Goal: Ask a question: Seek information or help from site administrators or community

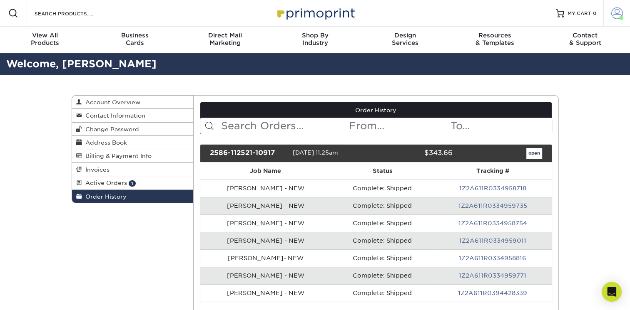
click at [612, 14] on span at bounding box center [617, 13] width 12 height 12
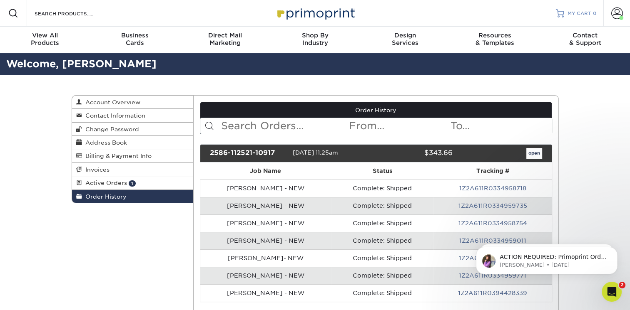
click at [579, 8] on link "MY CART 0" at bounding box center [576, 13] width 41 height 27
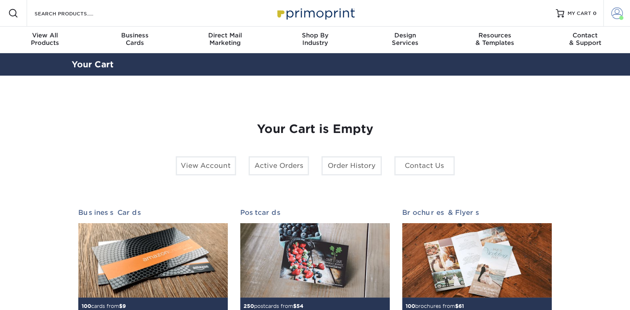
click at [611, 13] on span at bounding box center [617, 13] width 12 height 12
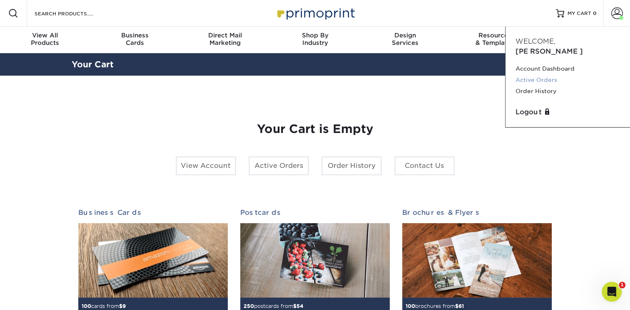
click at [518, 74] on link "Active Orders" at bounding box center [567, 79] width 104 height 11
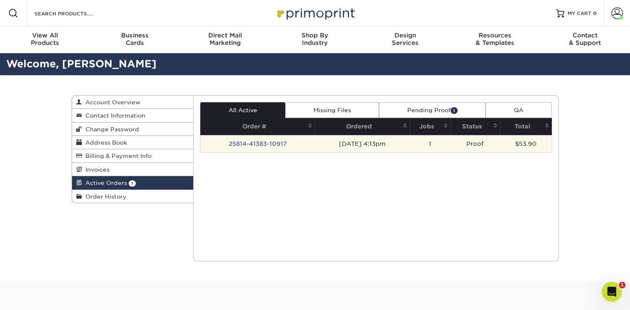
click at [440, 147] on td "1" at bounding box center [430, 143] width 41 height 17
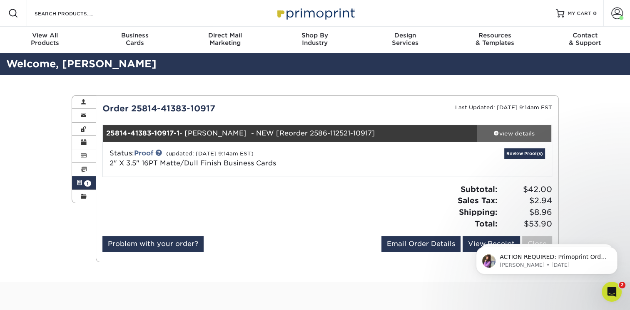
click at [511, 136] on div "view details" at bounding box center [514, 133] width 75 height 8
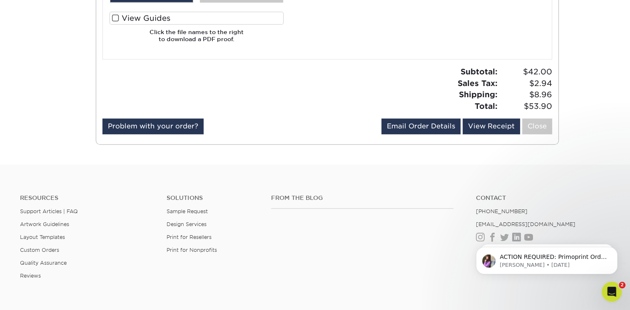
scroll to position [708, 0]
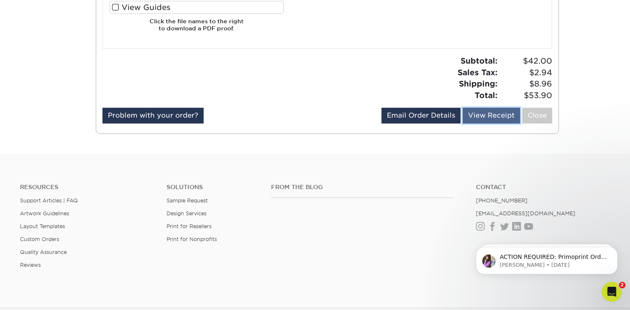
click at [473, 116] on link "View Receipt" at bounding box center [490, 116] width 57 height 16
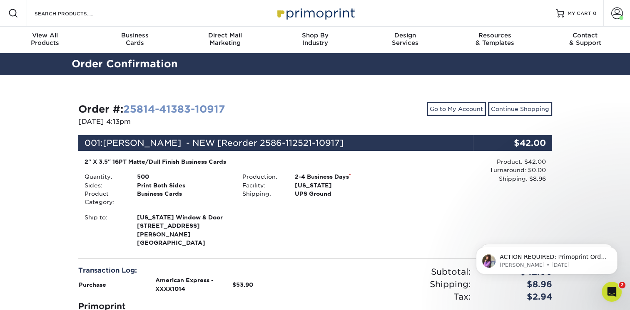
click at [132, 110] on link "25814-41383-10917" at bounding box center [174, 109] width 102 height 12
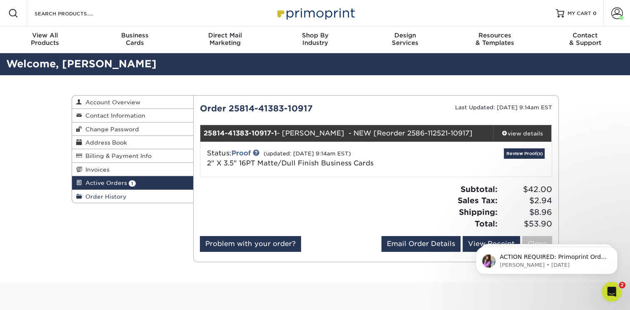
click at [103, 196] on span "Order History" at bounding box center [104, 197] width 45 height 7
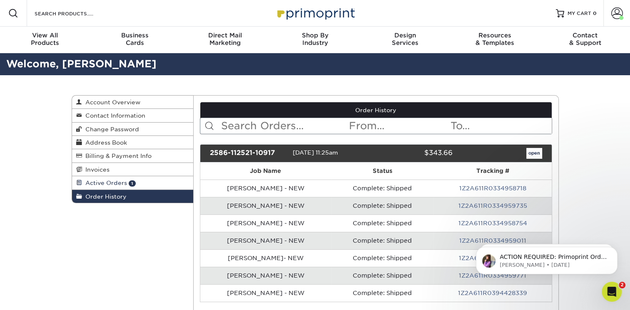
click at [111, 184] on span "Active Orders" at bounding box center [104, 183] width 45 height 7
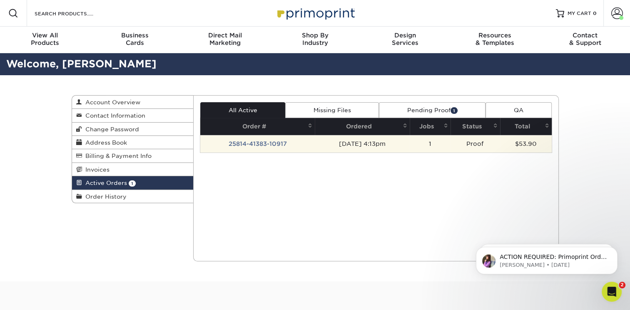
click at [398, 146] on td "[DATE] 4:13pm" at bounding box center [362, 143] width 94 height 17
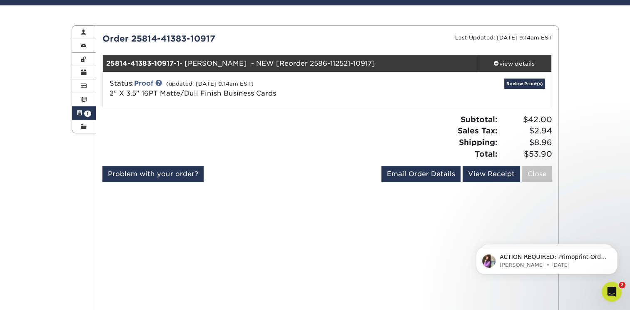
scroll to position [83, 0]
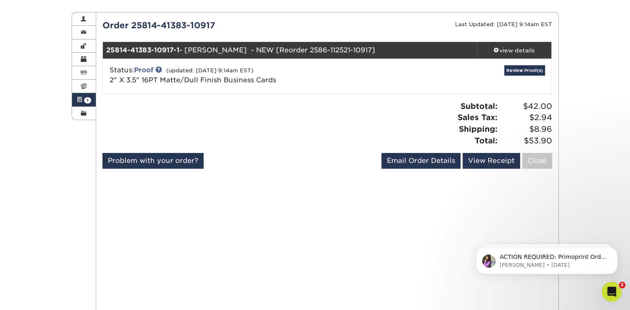
click at [421, 107] on div "Subtotal: $42.00 Sales Tax: $2.94 Shipping: $8.96 Total: $53.90" at bounding box center [442, 124] width 231 height 46
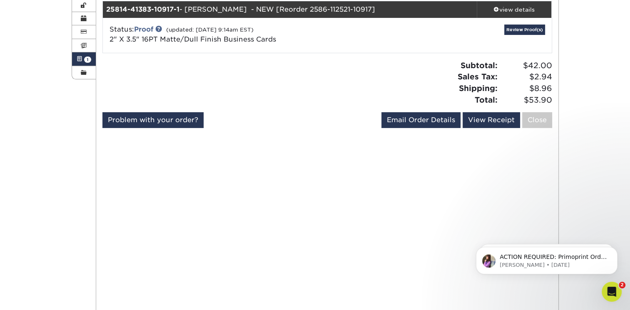
scroll to position [125, 0]
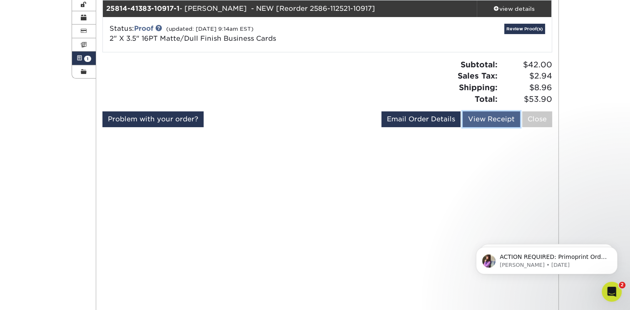
click at [490, 117] on link "View Receipt" at bounding box center [490, 120] width 57 height 16
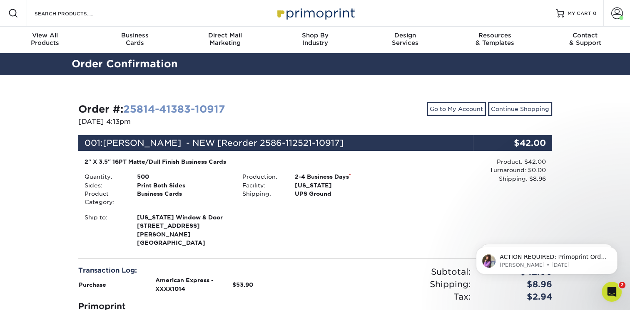
click at [180, 107] on link "25814-41383-10917" at bounding box center [174, 109] width 102 height 12
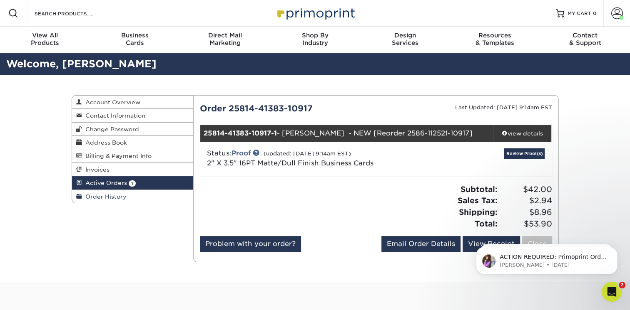
click at [110, 191] on link "Order History" at bounding box center [133, 196] width 122 height 13
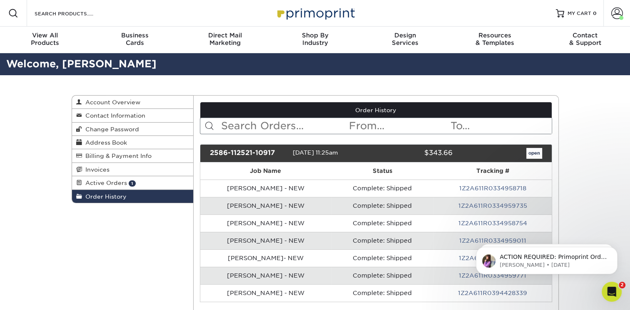
click at [107, 200] on span "Order History" at bounding box center [104, 197] width 45 height 7
click at [110, 185] on span "Active Orders" at bounding box center [104, 183] width 45 height 7
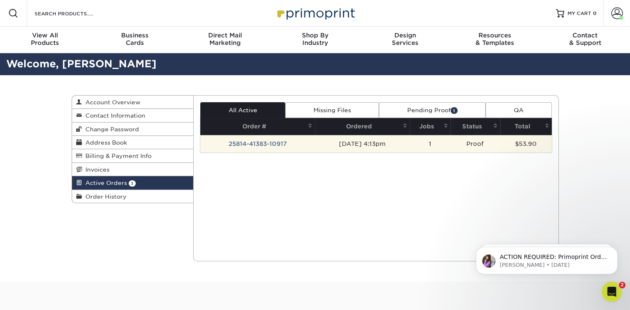
click at [423, 142] on td "1" at bounding box center [430, 143] width 41 height 17
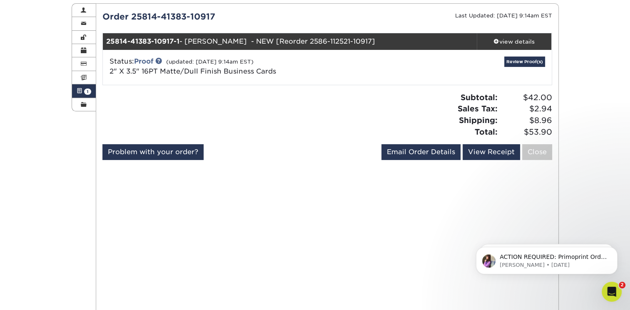
scroll to position [166, 0]
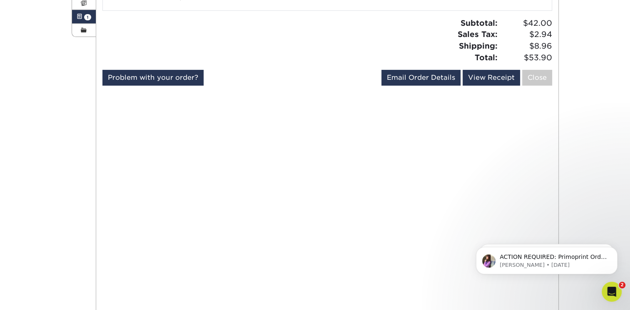
click at [155, 62] on div at bounding box center [211, 43] width 231 height 52
click at [148, 81] on link "Problem with your order?" at bounding box center [152, 78] width 101 height 16
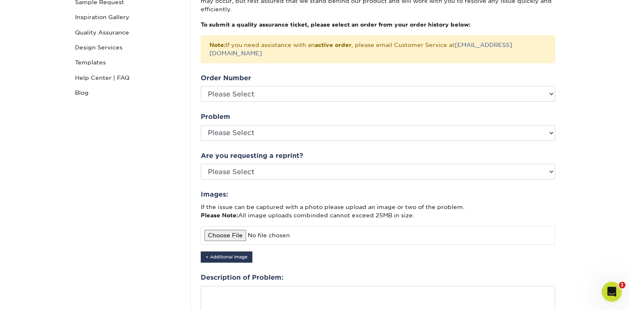
click at [273, 73] on div "Order Number Please Select 2586-112521-10917 2579-100092-10917 2566-45654-10917…" at bounding box center [378, 87] width 354 height 29
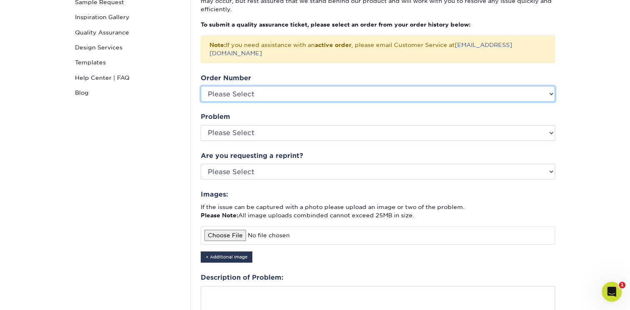
click at [254, 89] on select "Please Select 2586-112521-10917 2579-100092-10917 2566-45654-10917 2566-41699-1…" at bounding box center [378, 94] width 354 height 16
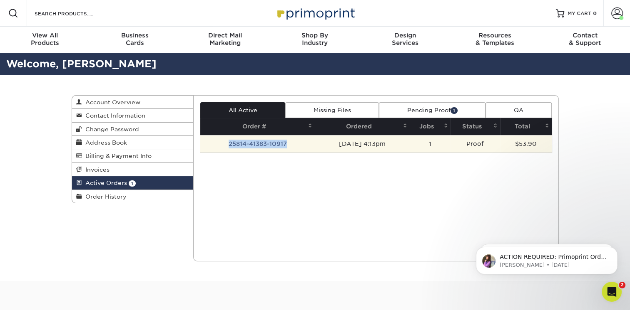
drag, startPoint x: 225, startPoint y: 144, endPoint x: 292, endPoint y: 146, distance: 67.0
click at [292, 146] on td "25814-41383-10917" at bounding box center [257, 143] width 114 height 17
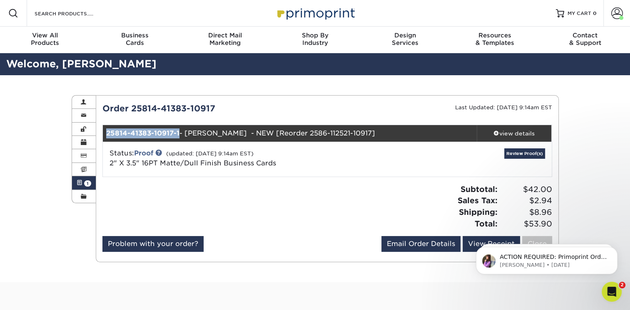
drag, startPoint x: 105, startPoint y: 134, endPoint x: 180, endPoint y: 133, distance: 74.5
click at [180, 133] on div "25814-41383-10917-1 - Geena Nerard - NEW [Reorder 2586-112521-10917]" at bounding box center [290, 133] width 374 height 17
copy strong "25814-41383-10917-1"
click at [183, 242] on link "Problem with your order?" at bounding box center [152, 244] width 101 height 16
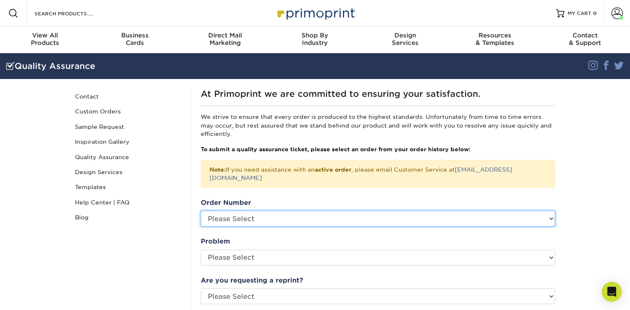
click at [300, 211] on select "Please Select 2586-112521-10917 2579-100092-10917 2566-45654-10917 2566-41699-1…" at bounding box center [378, 219] width 354 height 16
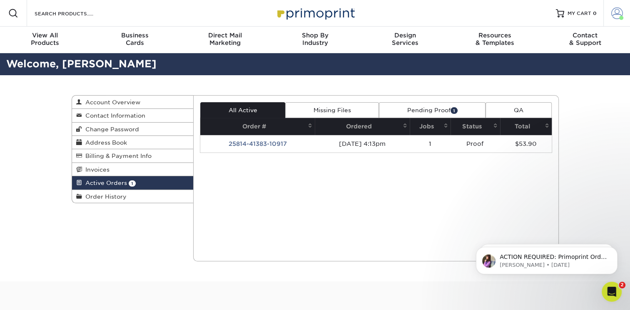
click at [611, 12] on span at bounding box center [617, 13] width 12 height 12
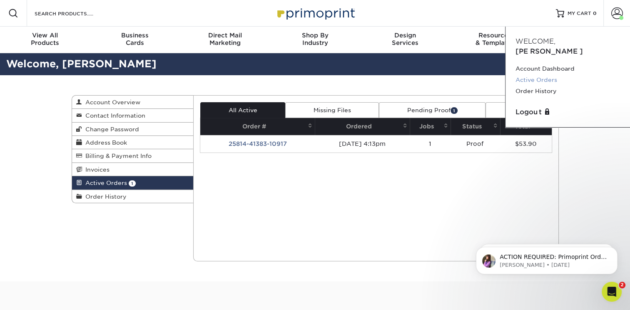
click at [539, 74] on link "Active Orders" at bounding box center [567, 79] width 104 height 11
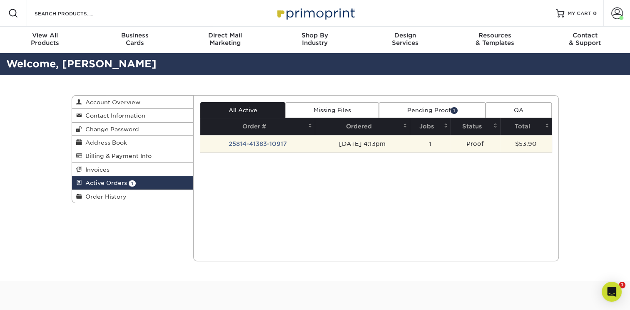
click at [395, 143] on td "[DATE] 4:13pm" at bounding box center [362, 143] width 94 height 17
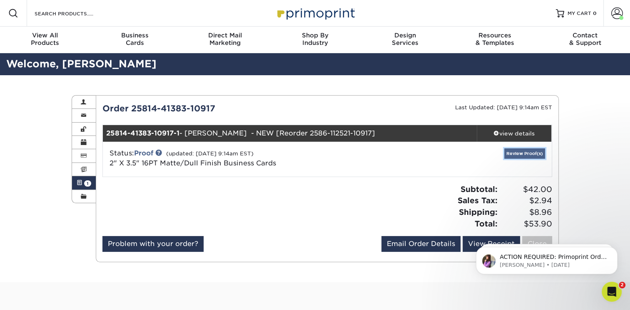
click at [531, 156] on link "Review Proof(s)" at bounding box center [524, 154] width 41 height 10
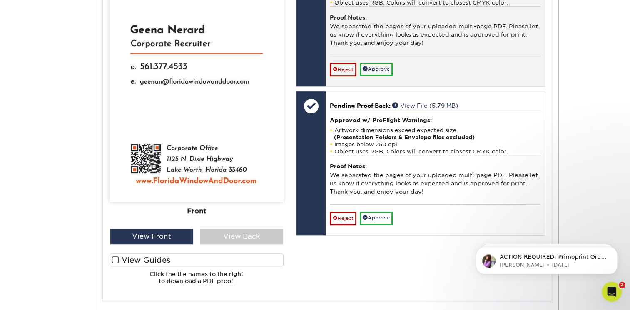
scroll to position [458, 0]
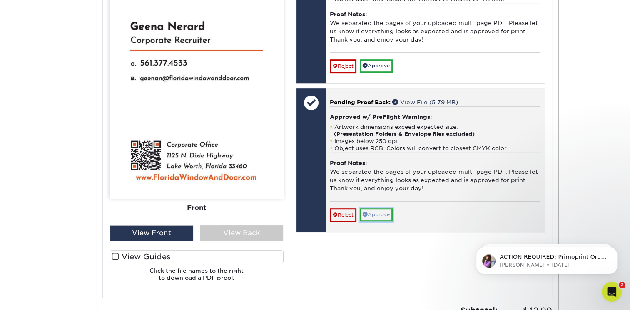
click at [388, 220] on link "Approve" at bounding box center [376, 215] width 33 height 13
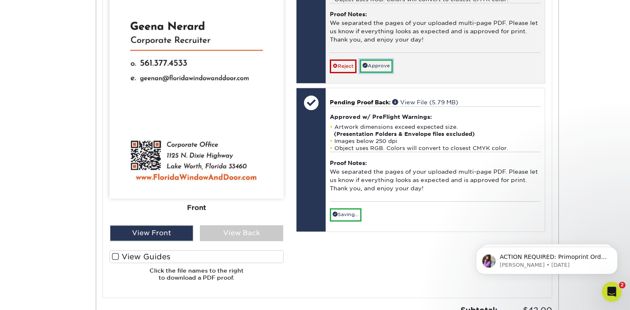
drag, startPoint x: 375, startPoint y: 73, endPoint x: 377, endPoint y: 77, distance: 4.9
click at [375, 72] on link "Approve" at bounding box center [376, 66] width 33 height 13
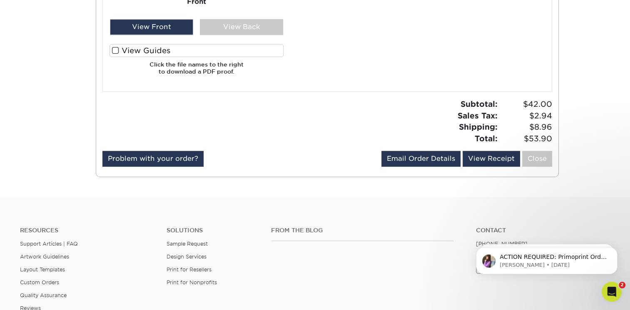
scroll to position [666, 0]
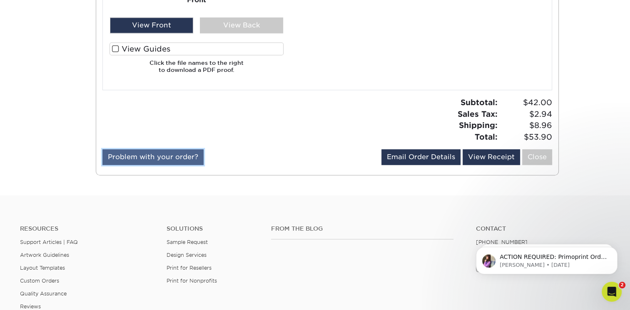
click at [130, 159] on link "Problem with your order?" at bounding box center [152, 157] width 101 height 16
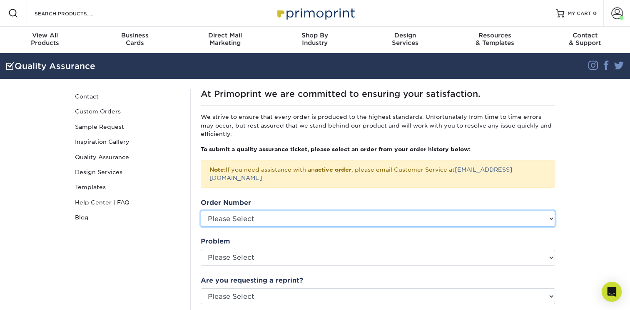
click at [244, 211] on select "Please Select 2586-112521-10917 2579-100092-10917 2566-45654-10917 2566-41699-1…" at bounding box center [378, 219] width 354 height 16
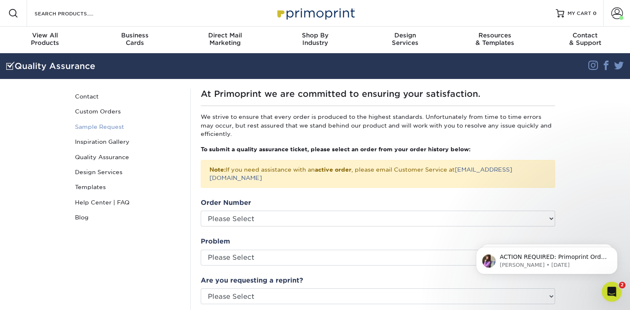
click at [173, 122] on link "Sample Request" at bounding box center [128, 126] width 112 height 15
click at [610, 12] on link "Account" at bounding box center [616, 13] width 27 height 27
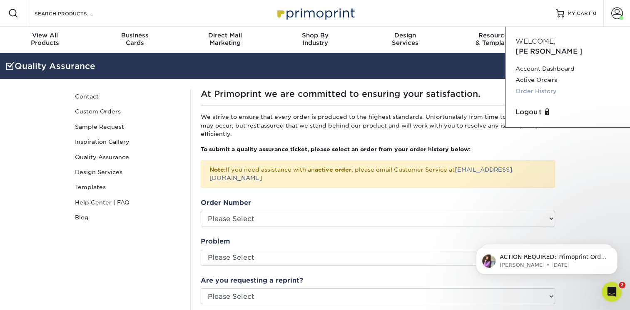
click at [529, 86] on link "Order History" at bounding box center [567, 91] width 104 height 11
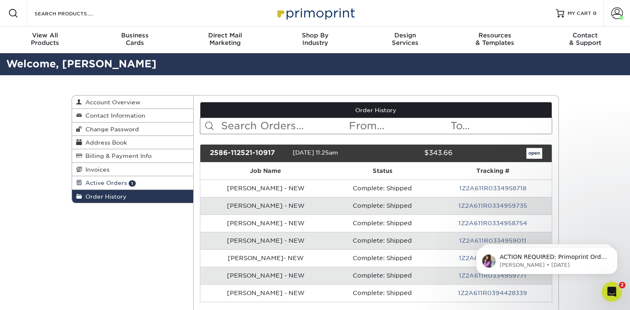
click at [118, 182] on span "Active Orders" at bounding box center [104, 183] width 45 height 7
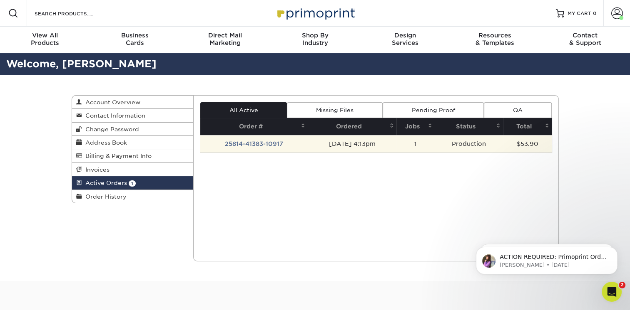
click at [358, 146] on td "08/14/2025 4:13pm" at bounding box center [352, 143] width 89 height 17
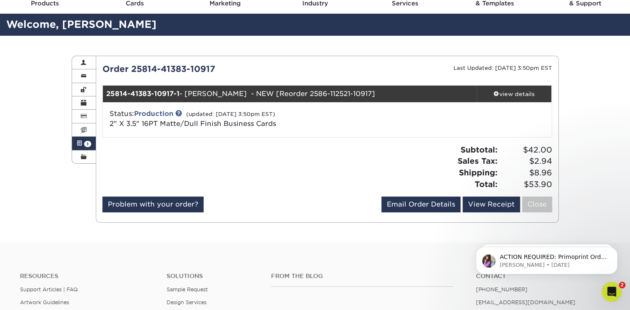
scroll to position [42, 0]
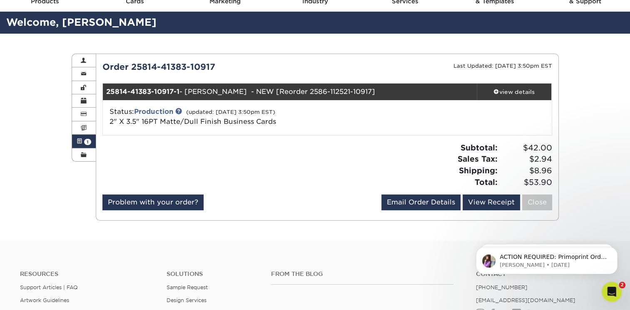
click at [160, 215] on div "Current Orders 1 Active 0 Missing Files" at bounding box center [327, 137] width 463 height 167
click at [184, 206] on link "Problem with your order?" at bounding box center [152, 203] width 101 height 16
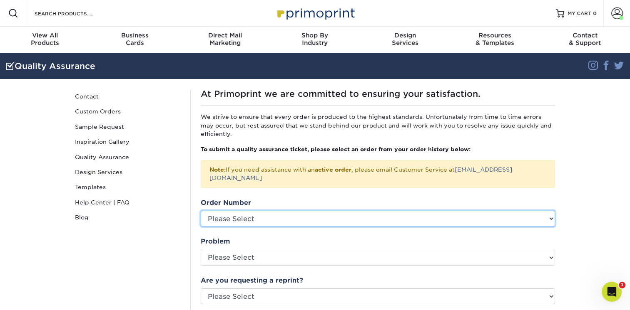
click at [231, 211] on select "Please Select 2586-112521-10917 2579-100092-10917 2566-45654-10917 2566-41699-1…" at bounding box center [378, 219] width 354 height 16
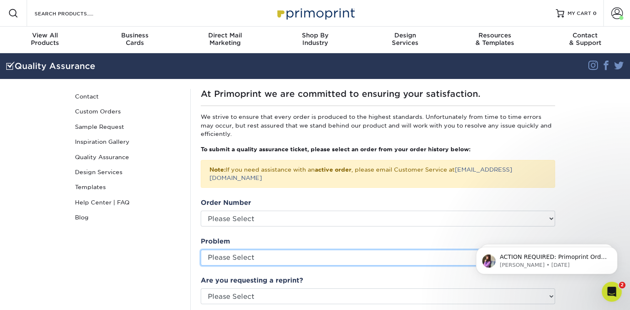
click at [234, 250] on select "Please Select Coating Missing Images Bindery Color Cutting Missing Hardware Shi…" at bounding box center [378, 258] width 354 height 16
select select "Shipping"
click at [201, 250] on select "Please Select Coating Missing Images Bindery Color Cutting Missing Hardware Shi…" at bounding box center [378, 258] width 354 height 16
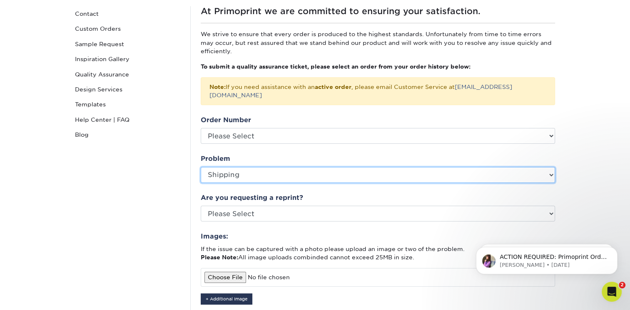
scroll to position [83, 0]
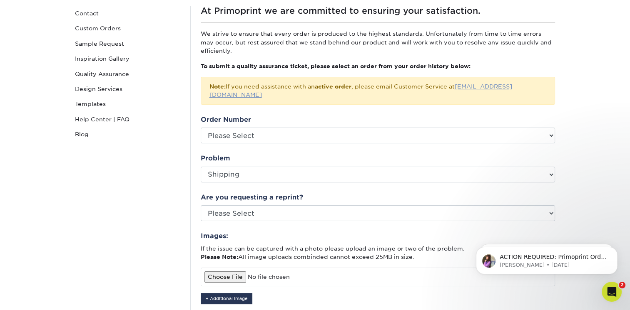
click at [467, 83] on link "[EMAIL_ADDRESS][DOMAIN_NAME]" at bounding box center [360, 90] width 303 height 15
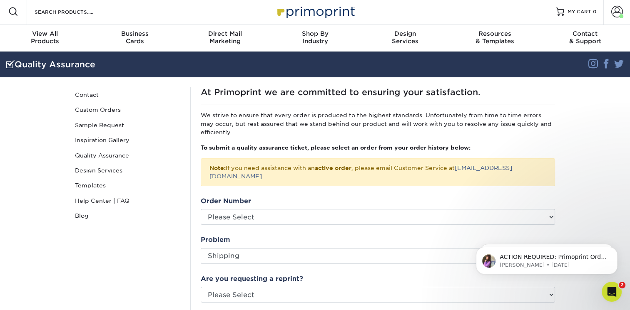
scroll to position [0, 0]
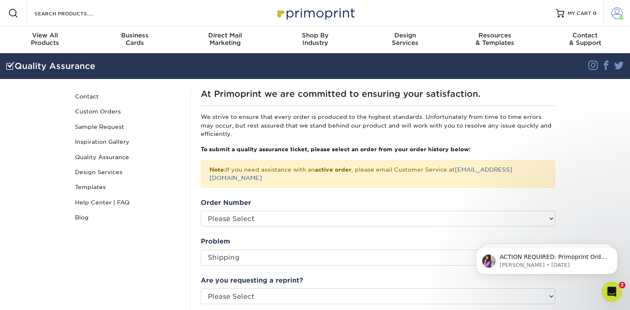
click at [619, 14] on span at bounding box center [617, 13] width 12 height 12
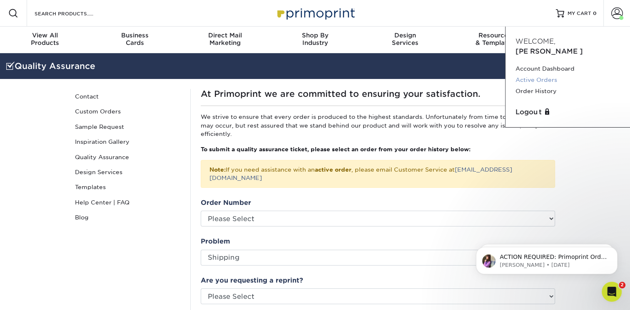
click at [528, 74] on link "Active Orders" at bounding box center [567, 79] width 104 height 11
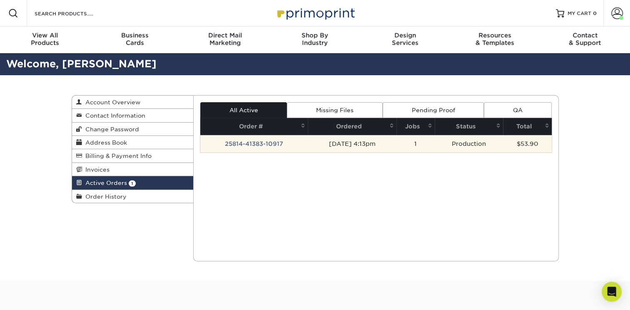
click at [316, 146] on td "[DATE] 4:13pm" at bounding box center [352, 143] width 89 height 17
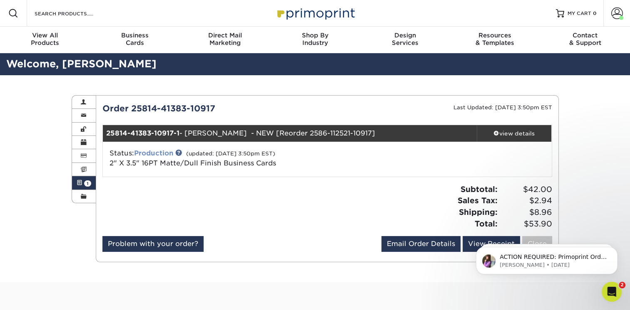
click at [149, 154] on link "Production" at bounding box center [153, 153] width 39 height 8
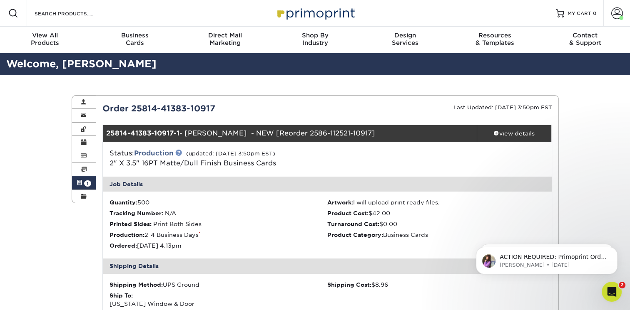
click at [179, 154] on link at bounding box center [178, 152] width 7 height 7
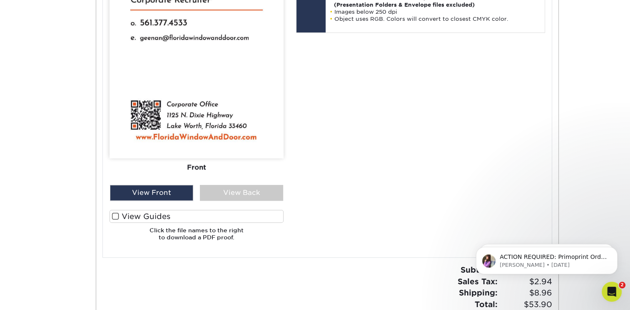
scroll to position [499, 0]
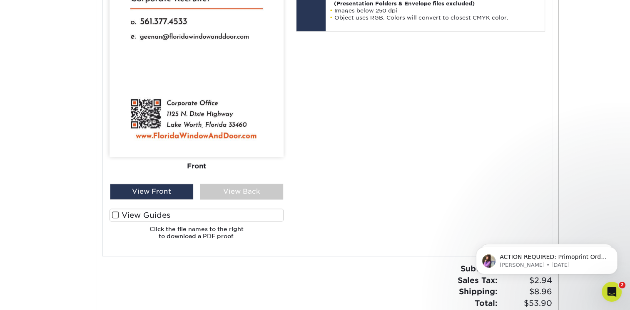
click at [112, 213] on span at bounding box center [115, 215] width 7 height 8
click at [0, 0] on input "View Guides" at bounding box center [0, 0] width 0 height 0
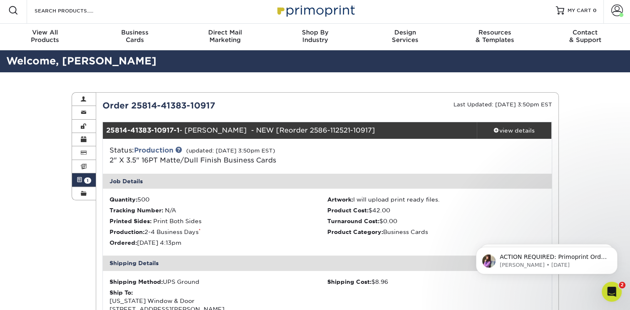
scroll to position [0, 0]
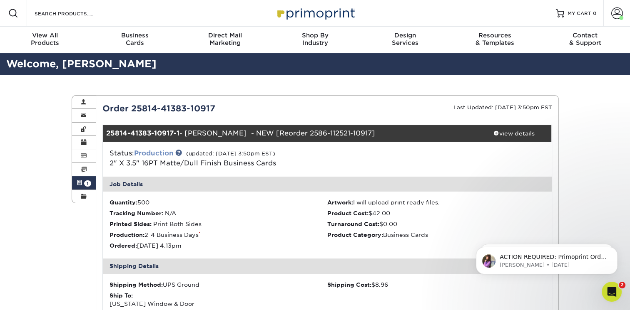
click at [161, 153] on link "Production" at bounding box center [153, 153] width 39 height 8
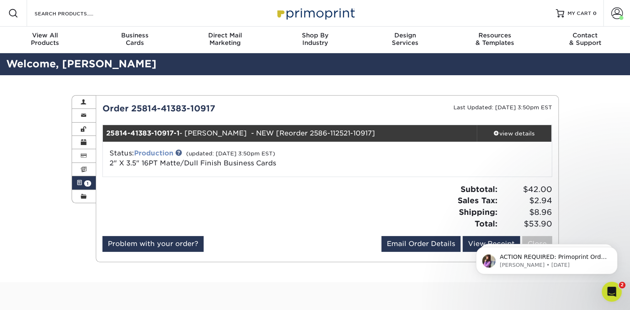
click at [161, 153] on link "Production" at bounding box center [153, 153] width 39 height 8
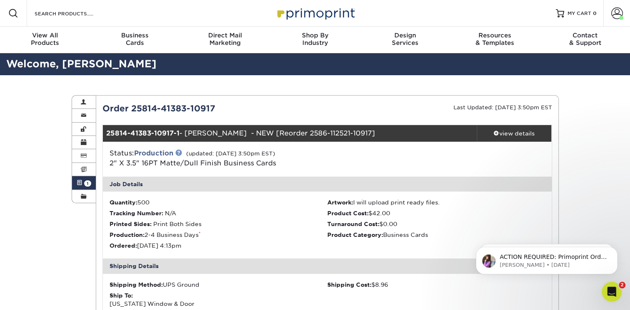
click at [178, 154] on link at bounding box center [178, 152] width 7 height 7
click at [84, 161] on link "Billing & Payment Info" at bounding box center [84, 155] width 24 height 13
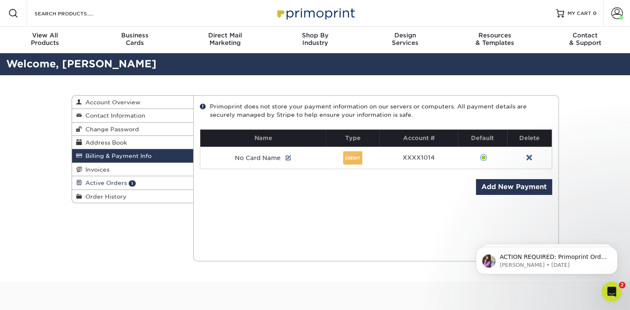
click at [88, 180] on link "Active Orders 1" at bounding box center [133, 182] width 122 height 13
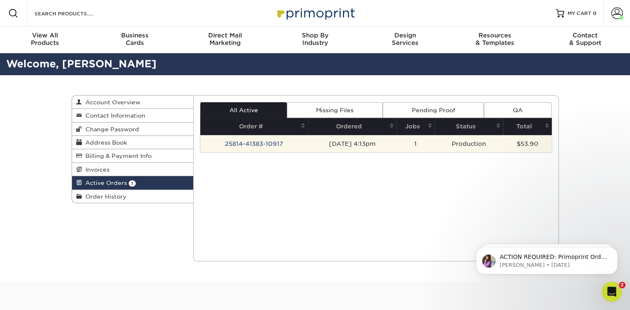
click at [276, 142] on td "25814-41383-10917" at bounding box center [253, 143] width 107 height 17
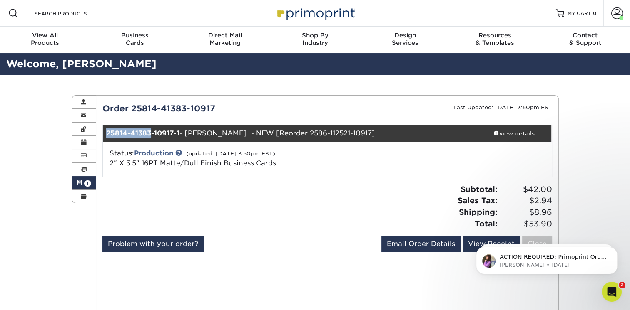
drag, startPoint x: 104, startPoint y: 136, endPoint x: 149, endPoint y: 136, distance: 45.4
click at [149, 136] on div "25814-41383-10917-1 - [PERSON_NAME] - NEW [Reorder 2586-112521-10917]" at bounding box center [290, 133] width 374 height 17
drag, startPoint x: 149, startPoint y: 136, endPoint x: 226, endPoint y: 107, distance: 82.0
click at [226, 107] on div "Order 25814-41383-10917" at bounding box center [211, 108] width 231 height 12
copy div "Order 25814-41383-10917"
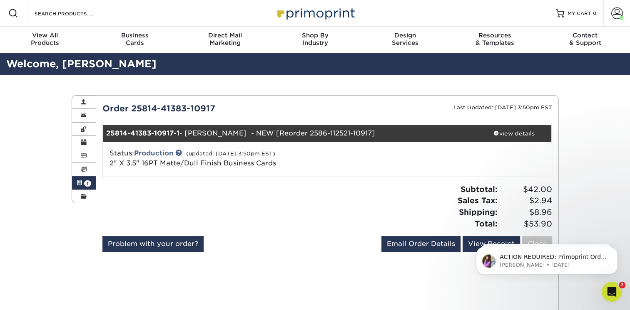
click at [228, 227] on div at bounding box center [211, 210] width 231 height 52
click at [144, 154] on link "Production" at bounding box center [153, 153] width 39 height 8
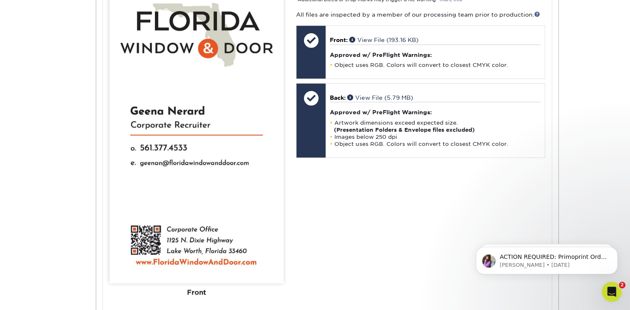
scroll to position [253, 0]
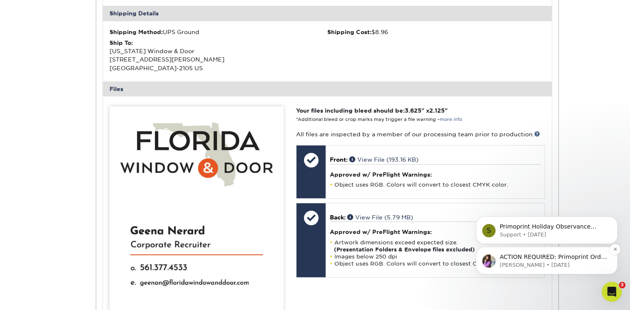
click at [530, 261] on div "ACTION REQUIRED: Primoprint Order 25814-41383-10917 Thank you for placing your …" at bounding box center [552, 261] width 107 height 16
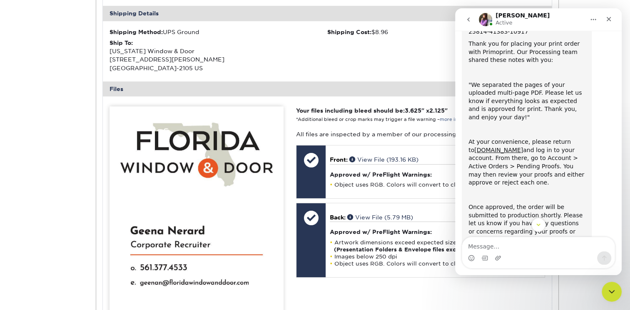
scroll to position [78, 0]
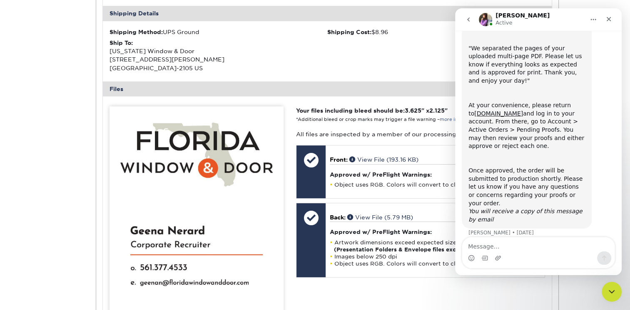
click at [387, 112] on strong "Your files including bleed should be: 3.625 " x 2.125 "" at bounding box center [371, 110] width 151 height 7
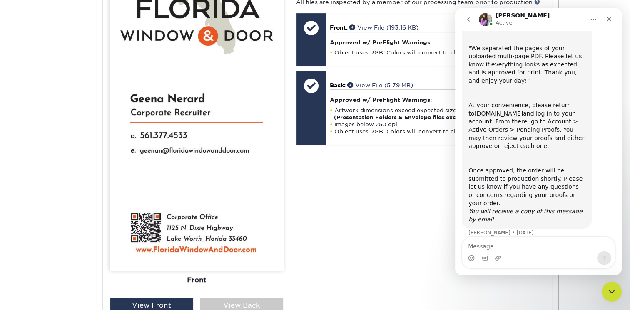
scroll to position [295, 0]
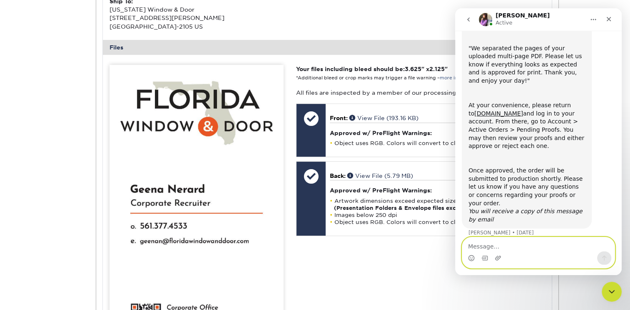
click at [497, 241] on textarea "Message…" at bounding box center [538, 245] width 152 height 14
type textarea "Is there anyway I can speed up this order?"
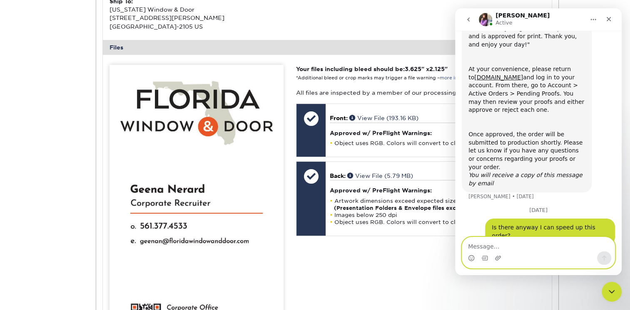
scroll to position [115, 0]
click at [329, 98] on div "Your files including bleed should be: 3.625 " x 2.125 " *Additional bleed or cr…" at bounding box center [420, 258] width 261 height 386
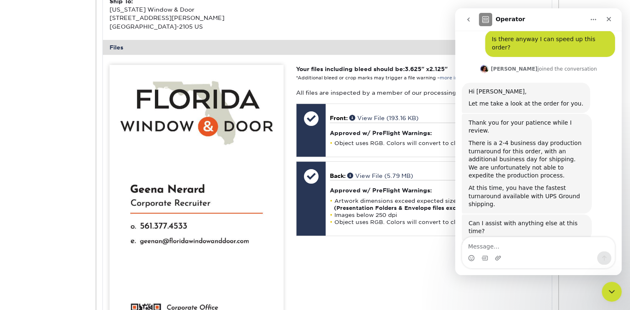
scroll to position [314, 0]
